Goal: Information Seeking & Learning: Find specific fact

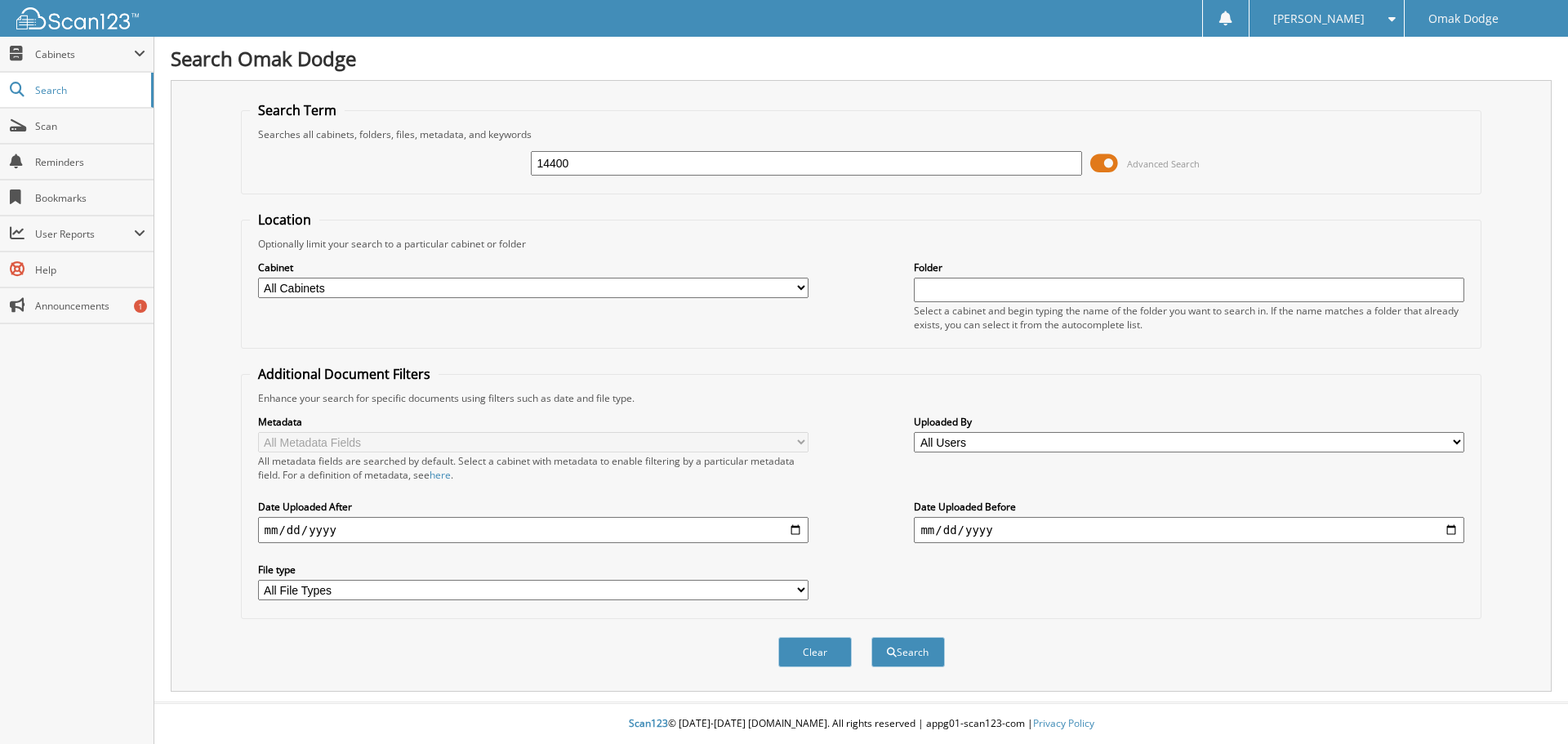
type input "14400"
click at [871, 637] on button "Search" at bounding box center [907, 652] width 73 height 31
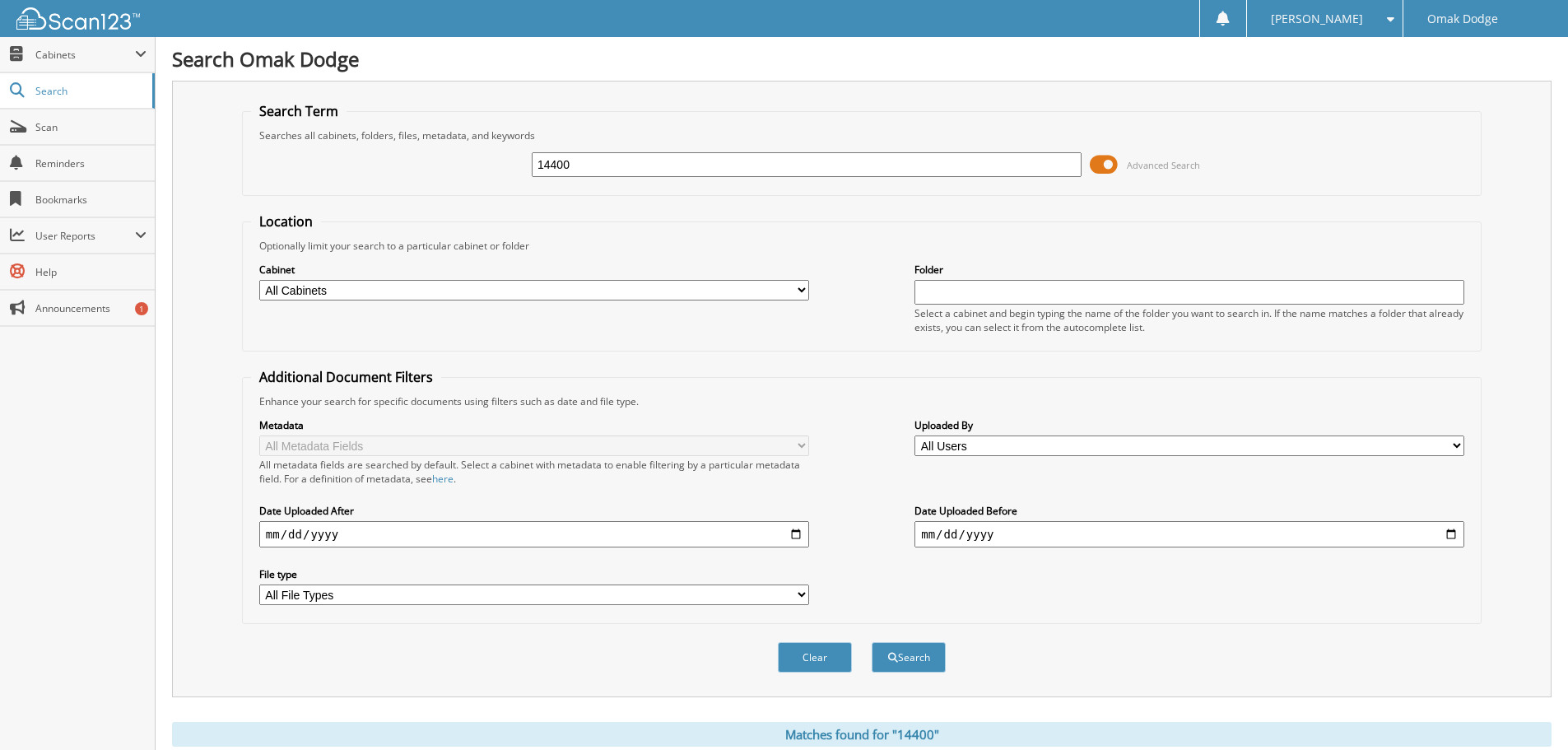
scroll to position [235, 0]
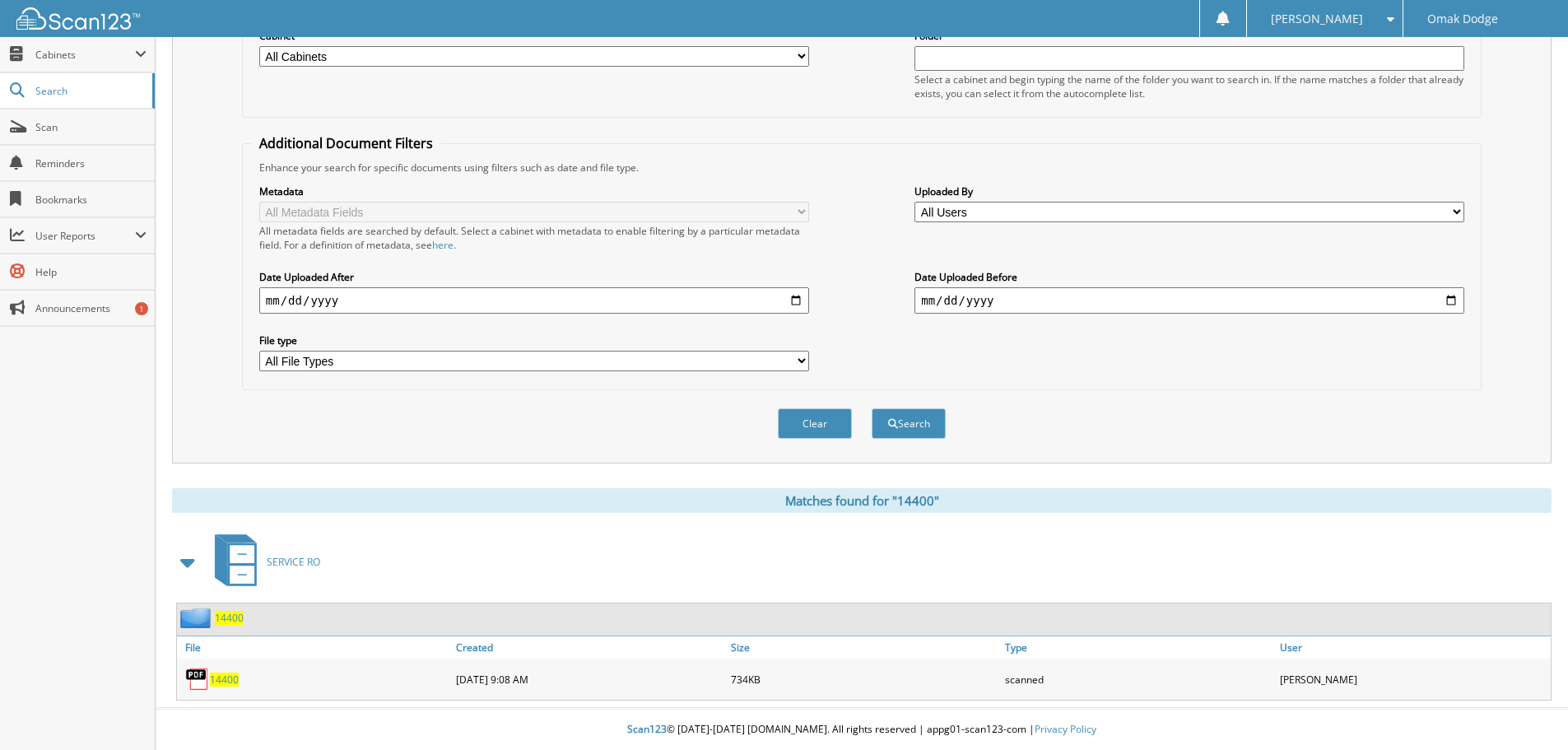
click at [224, 678] on span "14400" at bounding box center [224, 680] width 29 height 14
